Goal: Task Accomplishment & Management: Manage account settings

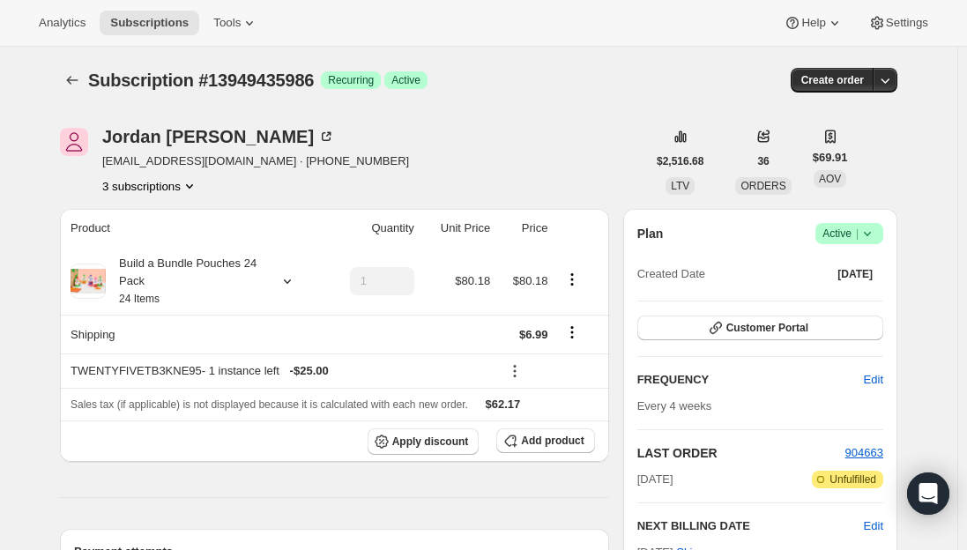
click at [149, 19] on span "Subscriptions" at bounding box center [149, 23] width 78 height 14
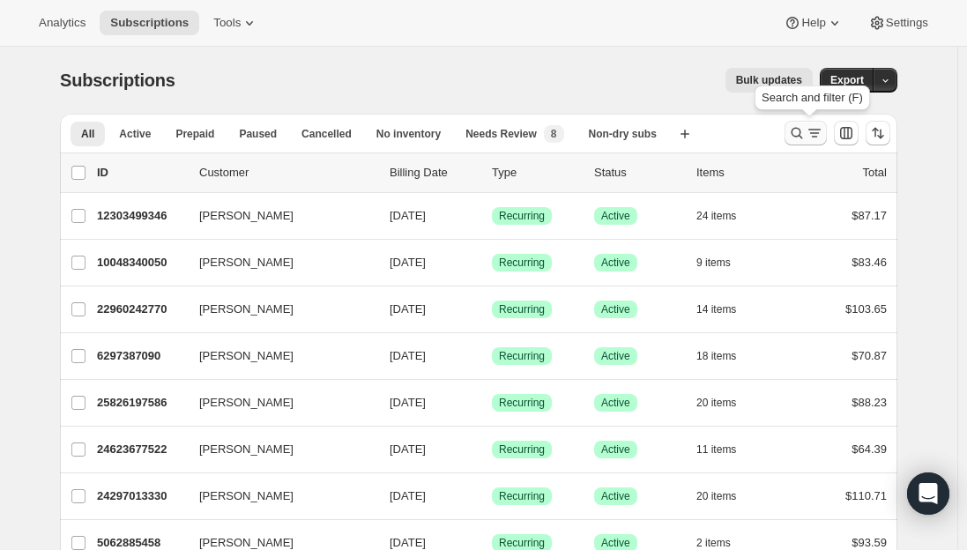
click at [813, 137] on icon "Search and filter results" at bounding box center [815, 133] width 18 height 18
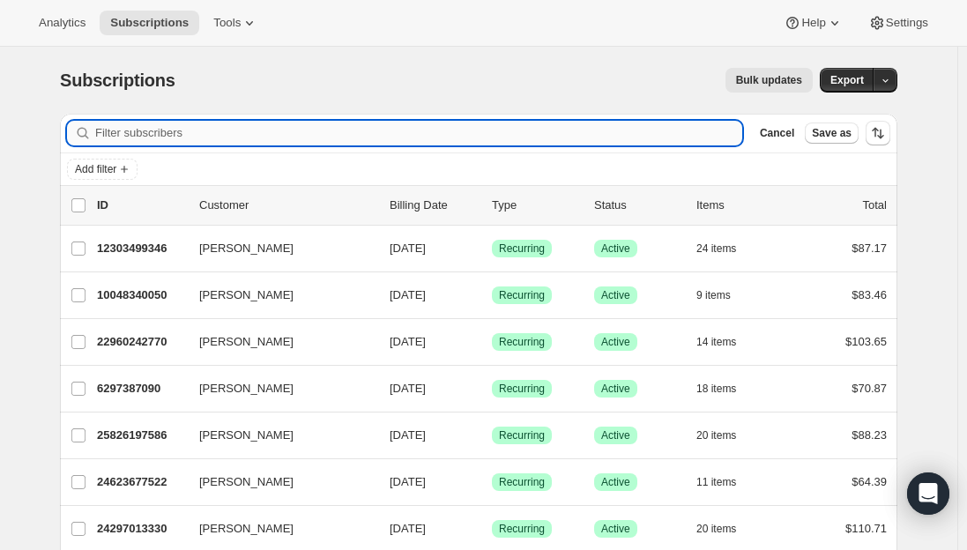
click at [192, 134] on input "Filter subscribers" at bounding box center [418, 133] width 647 height 25
click at [190, 132] on input "Filter subscribers" at bounding box center [418, 133] width 647 height 25
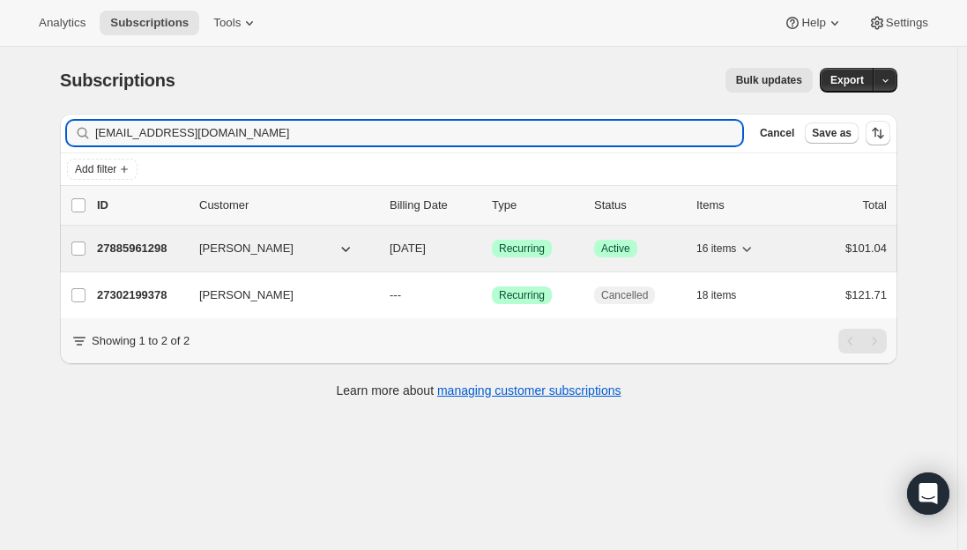
type input "[EMAIL_ADDRESS][DOMAIN_NAME]"
click at [141, 239] on div "27885961298 [PERSON_NAME] [DATE] Success Recurring Success Active 16 items $101…" at bounding box center [492, 248] width 790 height 25
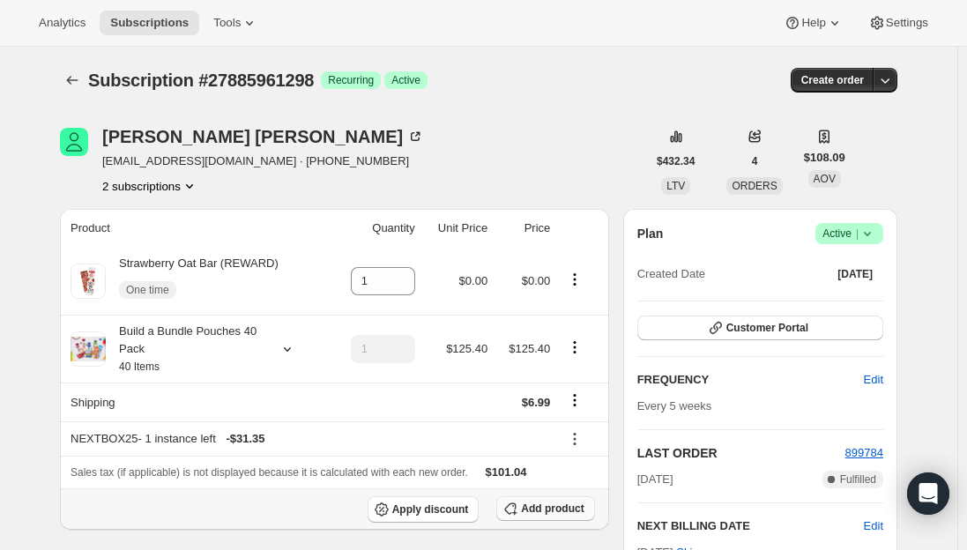
click at [561, 511] on span "Add product" at bounding box center [552, 509] width 63 height 14
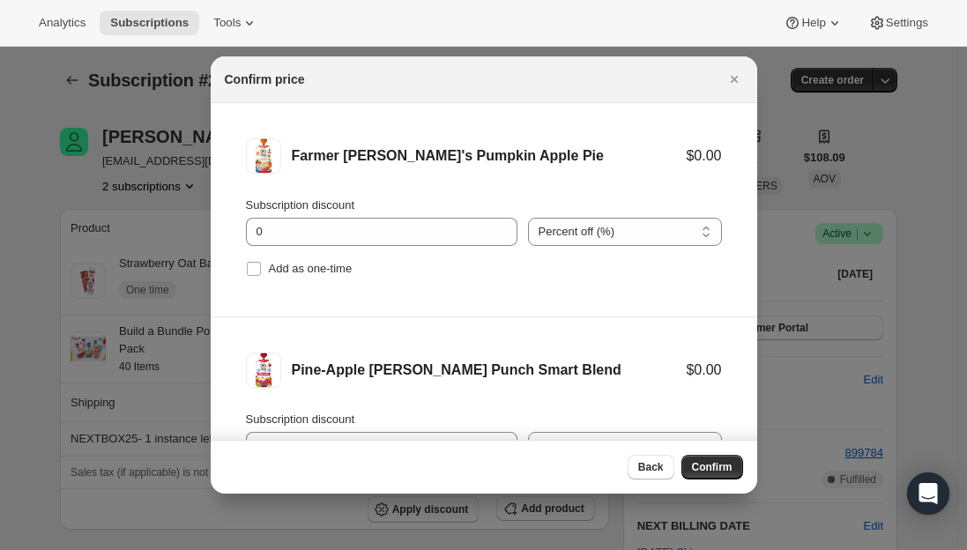
click at [244, 274] on li "Farmer [PERSON_NAME]'s Pumpkin Apple Pie $0.00 Subscription discount 0 Percent …" at bounding box center [484, 210] width 546 height 214
click at [257, 268] on input "Add as one-time" at bounding box center [254, 269] width 14 height 14
checkbox input "true"
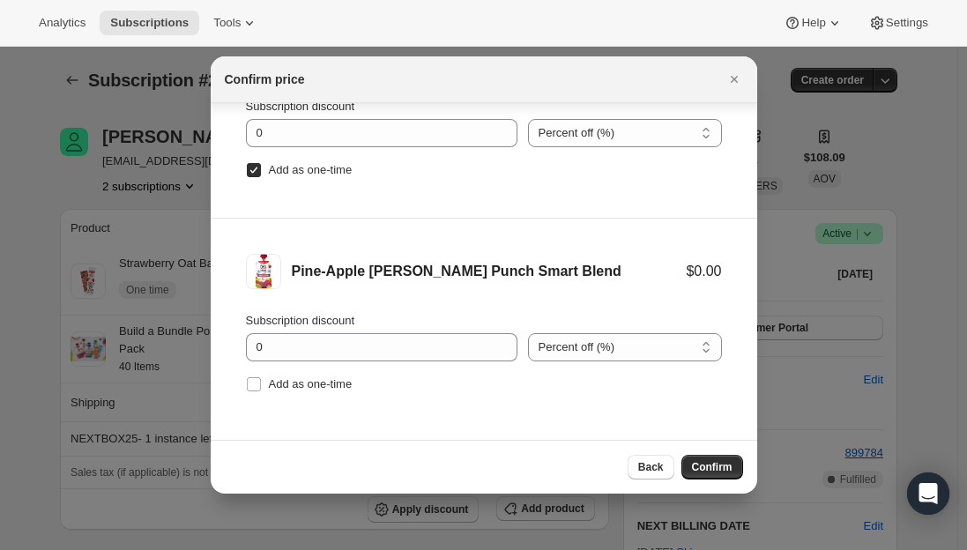
scroll to position [29, 0]
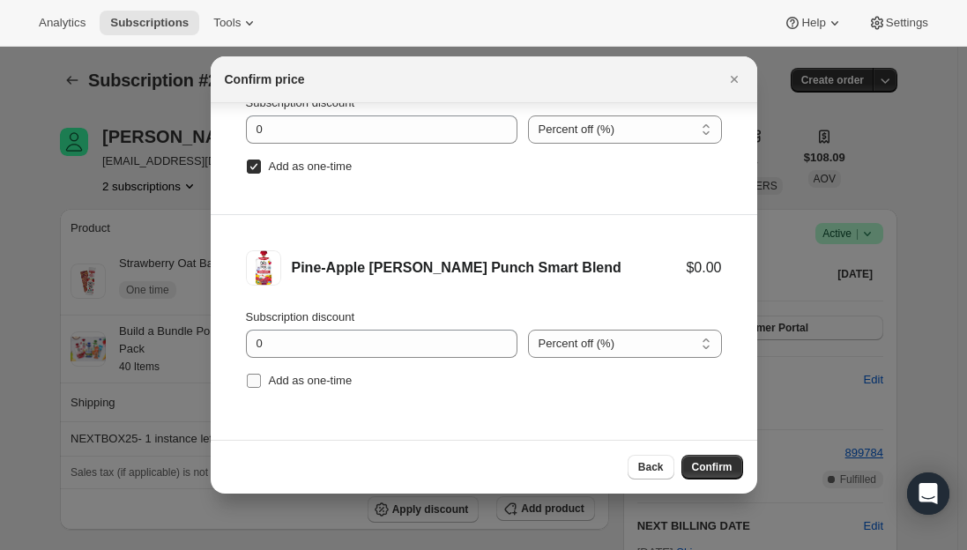
click at [249, 383] on input "Add as one-time" at bounding box center [254, 381] width 14 height 14
checkbox input "true"
click at [703, 464] on span "Confirm" at bounding box center [712, 467] width 41 height 14
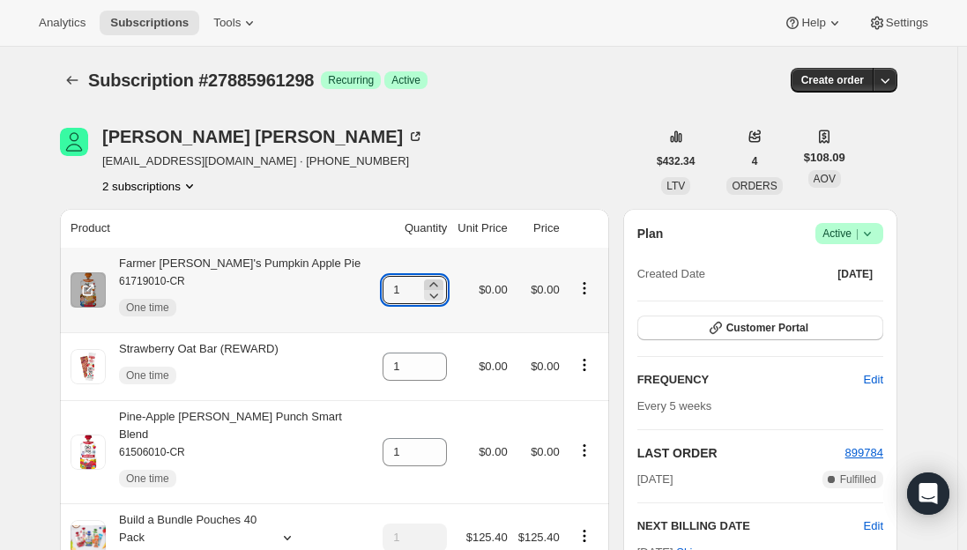
click at [425, 281] on icon at bounding box center [434, 285] width 18 height 18
type input "4"
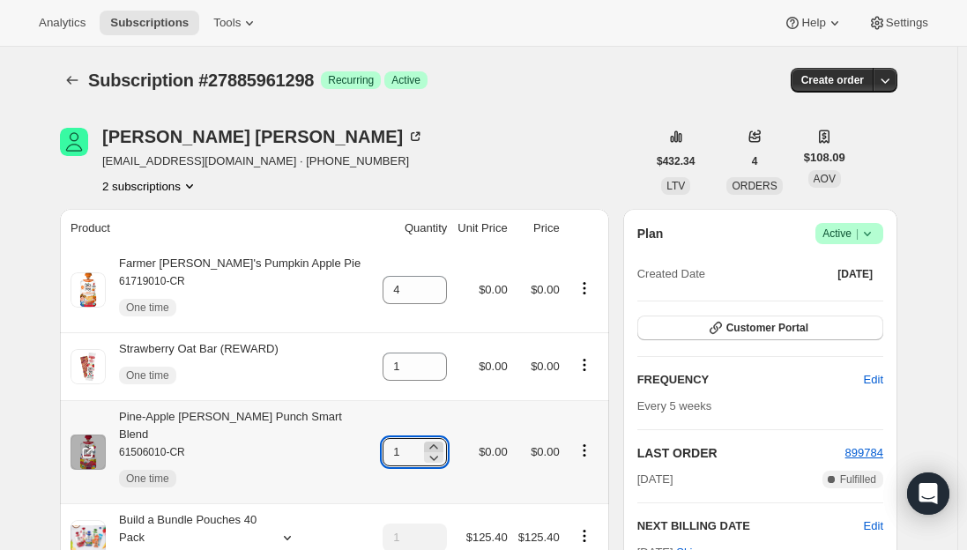
click at [430, 444] on icon at bounding box center [434, 446] width 8 height 4
click at [425, 450] on icon at bounding box center [434, 458] width 18 height 18
type input "2"
click at [251, 419] on div "Pine-Apple [PERSON_NAME] Punch Smart Blend 61506010-CR One time" at bounding box center [239, 452] width 266 height 88
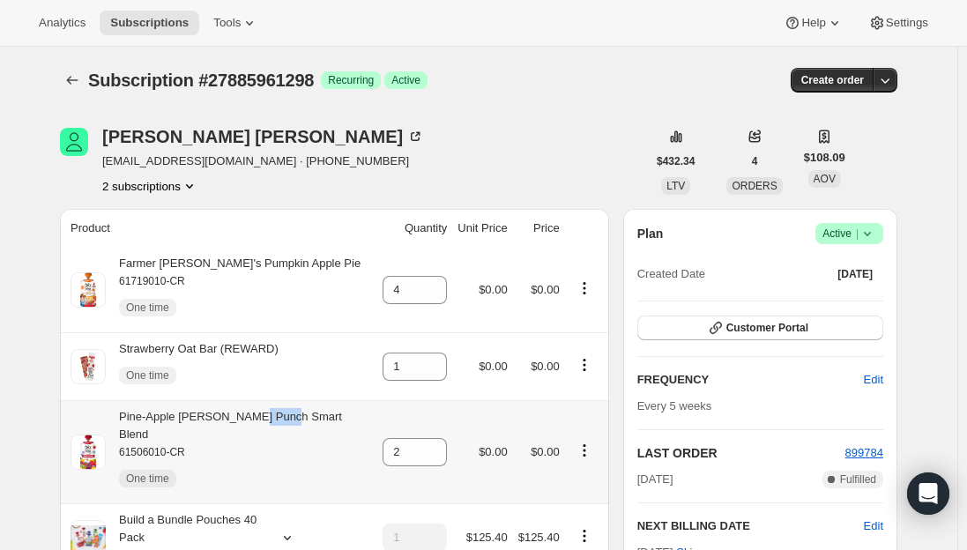
click at [251, 419] on div "Pine-Apple [PERSON_NAME] Punch Smart Blend 61506010-CR One time" at bounding box center [239, 452] width 266 height 88
copy div "Pine-Apple [PERSON_NAME] Punch Smart Blend"
click at [209, 260] on div "Farmer [PERSON_NAME]'s Pumpkin Apple Pie 61719010-CR One time" at bounding box center [233, 290] width 255 height 71
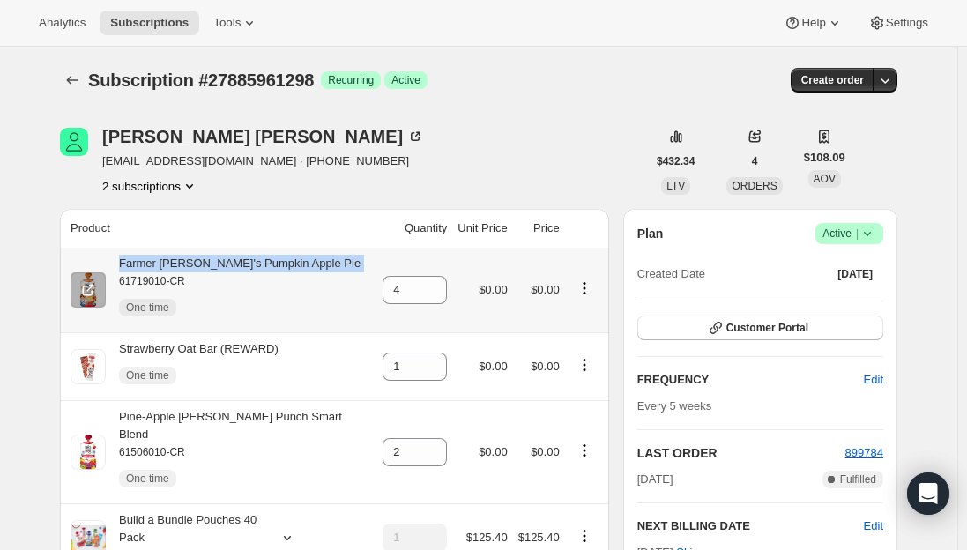
click at [209, 260] on div "Farmer [PERSON_NAME]'s Pumpkin Apple Pie 61719010-CR One time" at bounding box center [233, 290] width 255 height 71
copy div "Farmer [PERSON_NAME]'s Pumpkin Apple Pie"
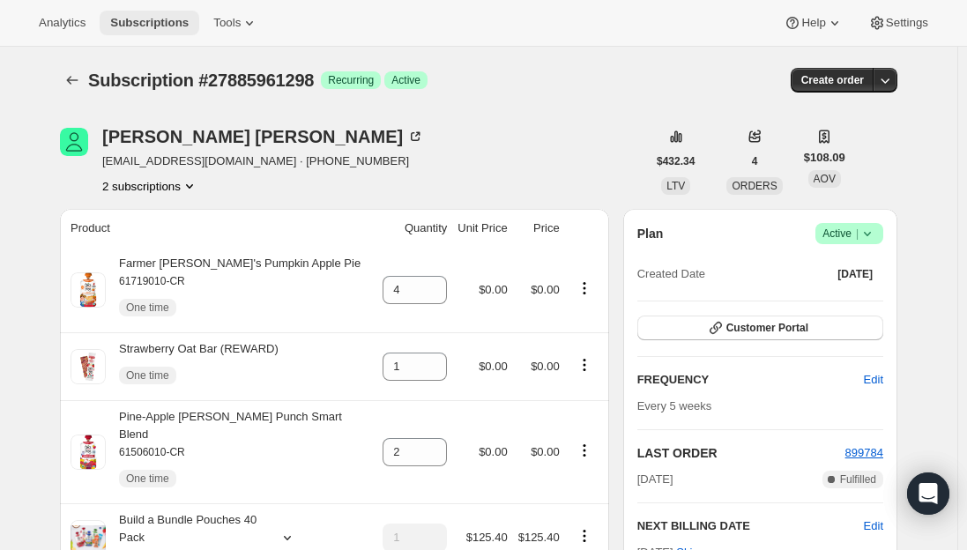
click at [143, 16] on span "Subscriptions" at bounding box center [149, 23] width 78 height 14
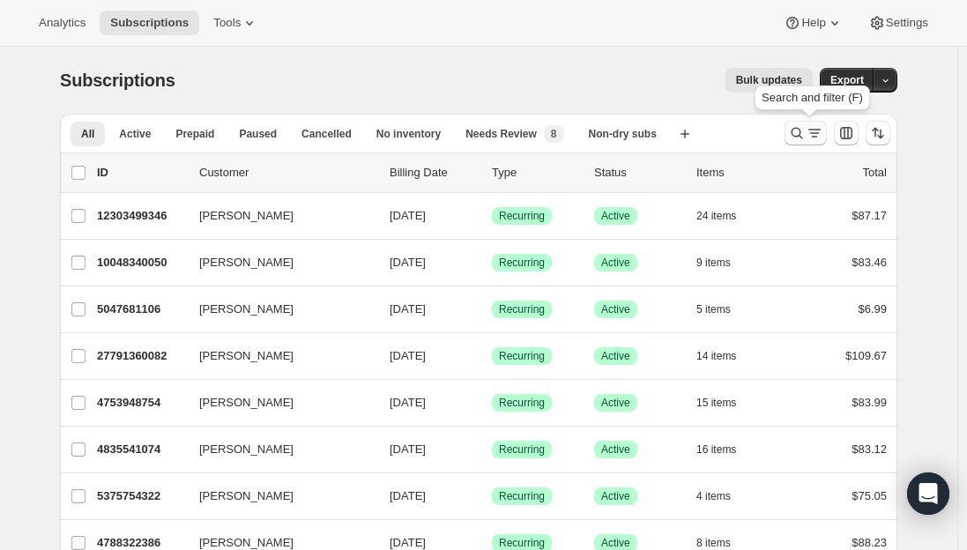
click at [814, 140] on icon "Search and filter results" at bounding box center [815, 133] width 18 height 18
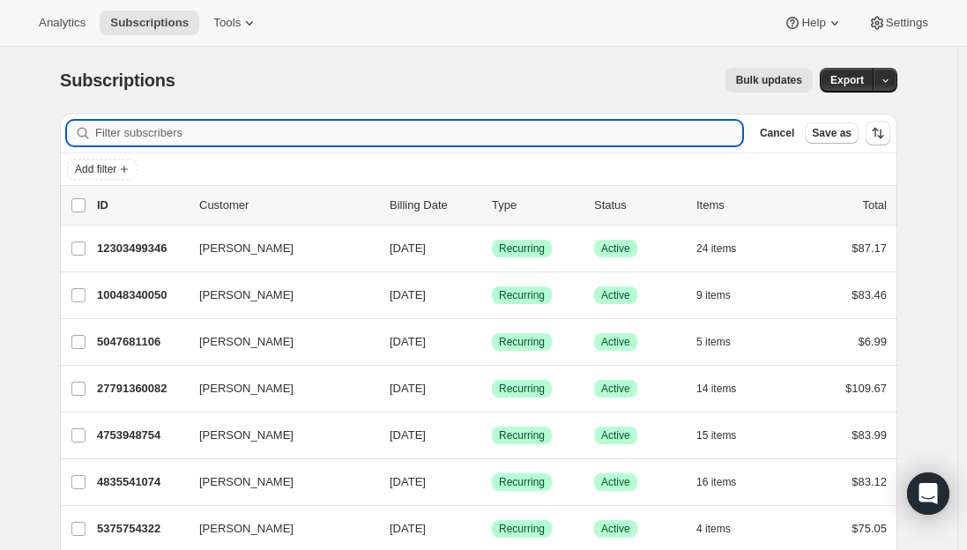
click at [290, 126] on input "Filter subscribers" at bounding box center [418, 133] width 647 height 25
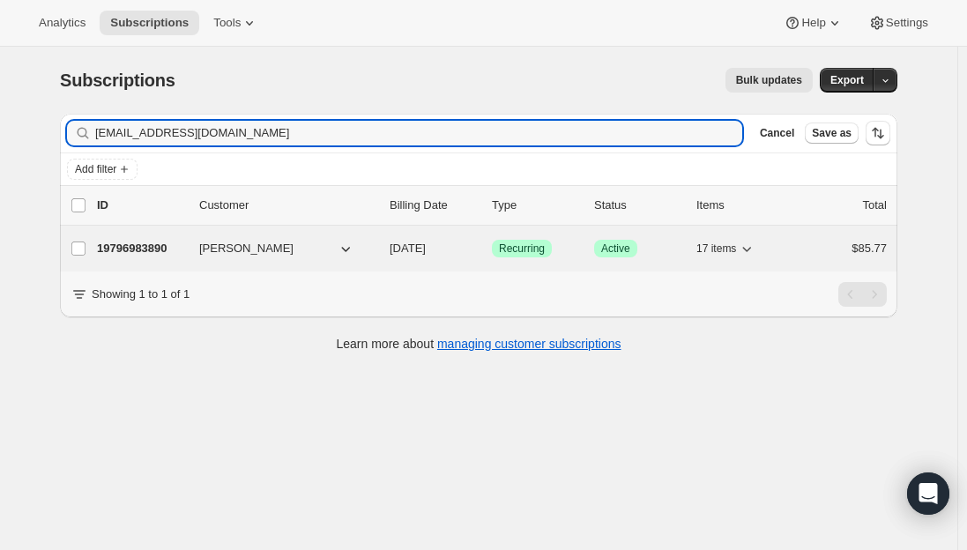
type input "[EMAIL_ADDRESS][DOMAIN_NAME]"
click at [118, 244] on p "19796983890" at bounding box center [141, 249] width 88 height 18
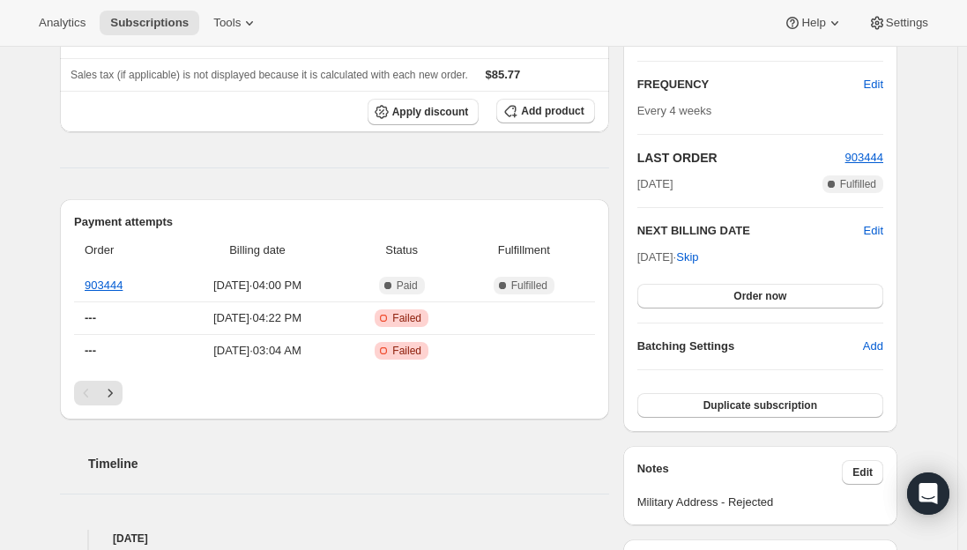
scroll to position [264, 0]
